Goal: Task Accomplishment & Management: Manage account settings

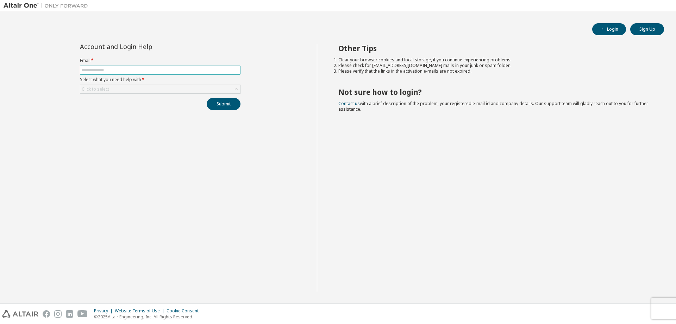
click at [124, 71] on input "text" at bounding box center [160, 70] width 157 height 6
type input "**********"
click at [134, 91] on div "Click to select" at bounding box center [160, 89] width 160 height 8
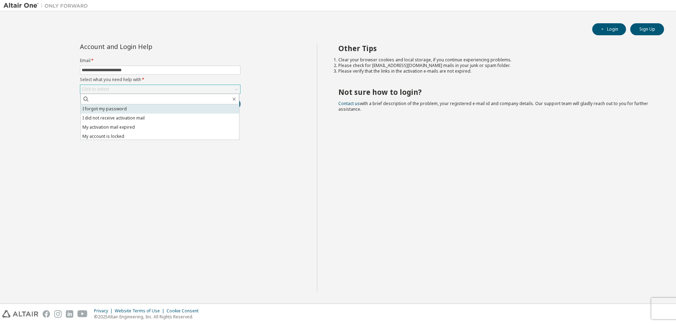
click at [132, 110] on li "I forgot my password" at bounding box center [160, 108] width 158 height 9
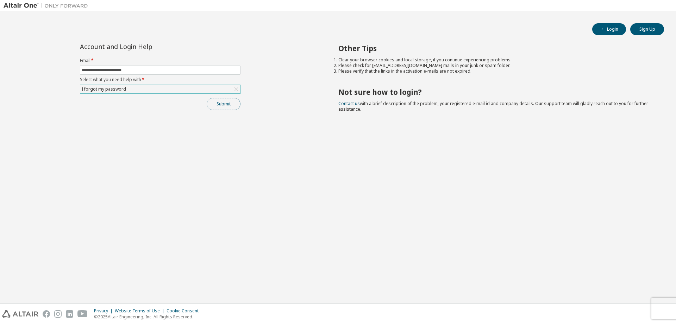
click at [234, 104] on button "Submit" at bounding box center [224, 104] width 34 height 12
click at [216, 100] on button "Submit" at bounding box center [224, 104] width 34 height 12
